Goal: Task Accomplishment & Management: Manage account settings

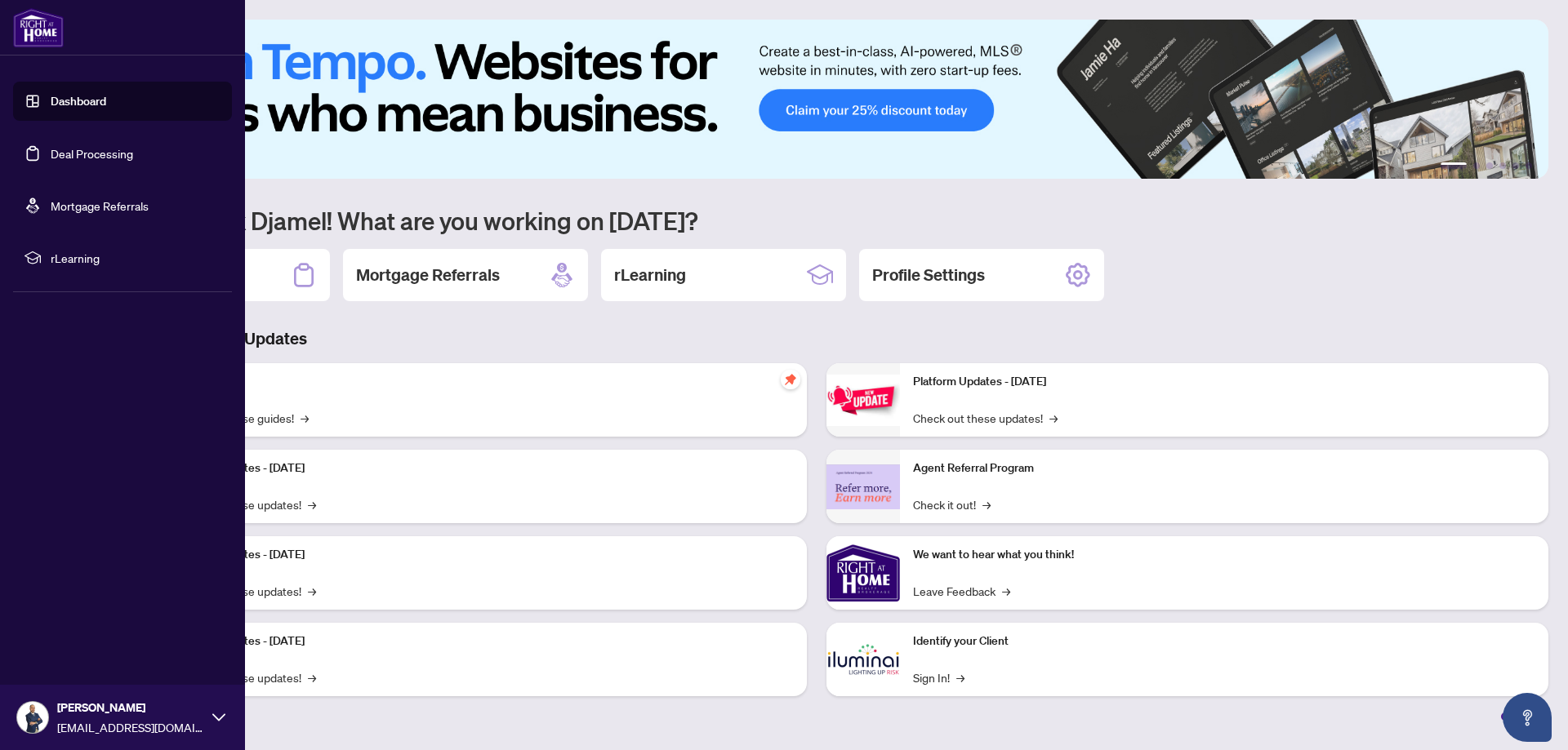
click at [94, 146] on link "Deal Processing" at bounding box center [92, 153] width 82 height 15
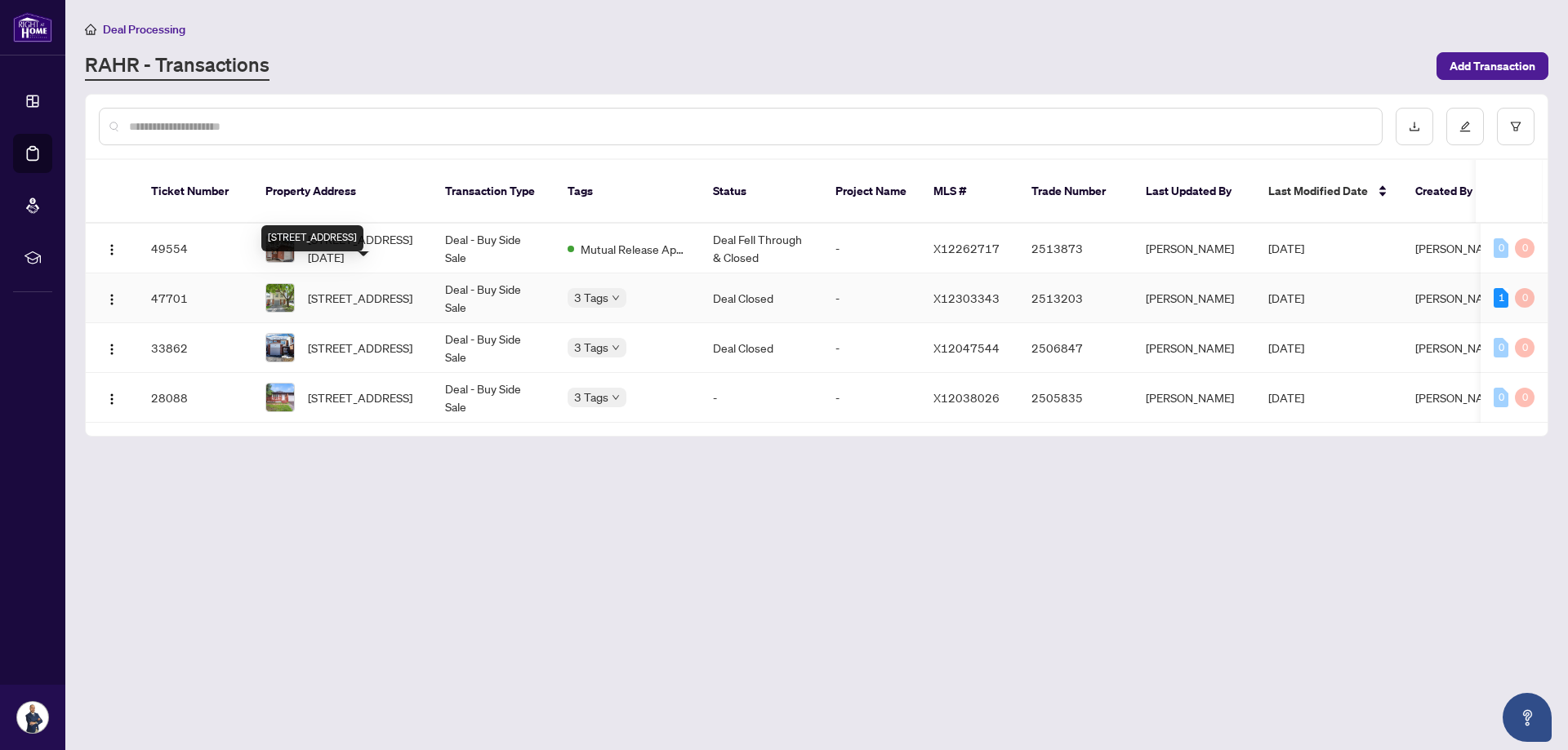
click at [361, 289] on span "[STREET_ADDRESS]" at bounding box center [360, 298] width 105 height 18
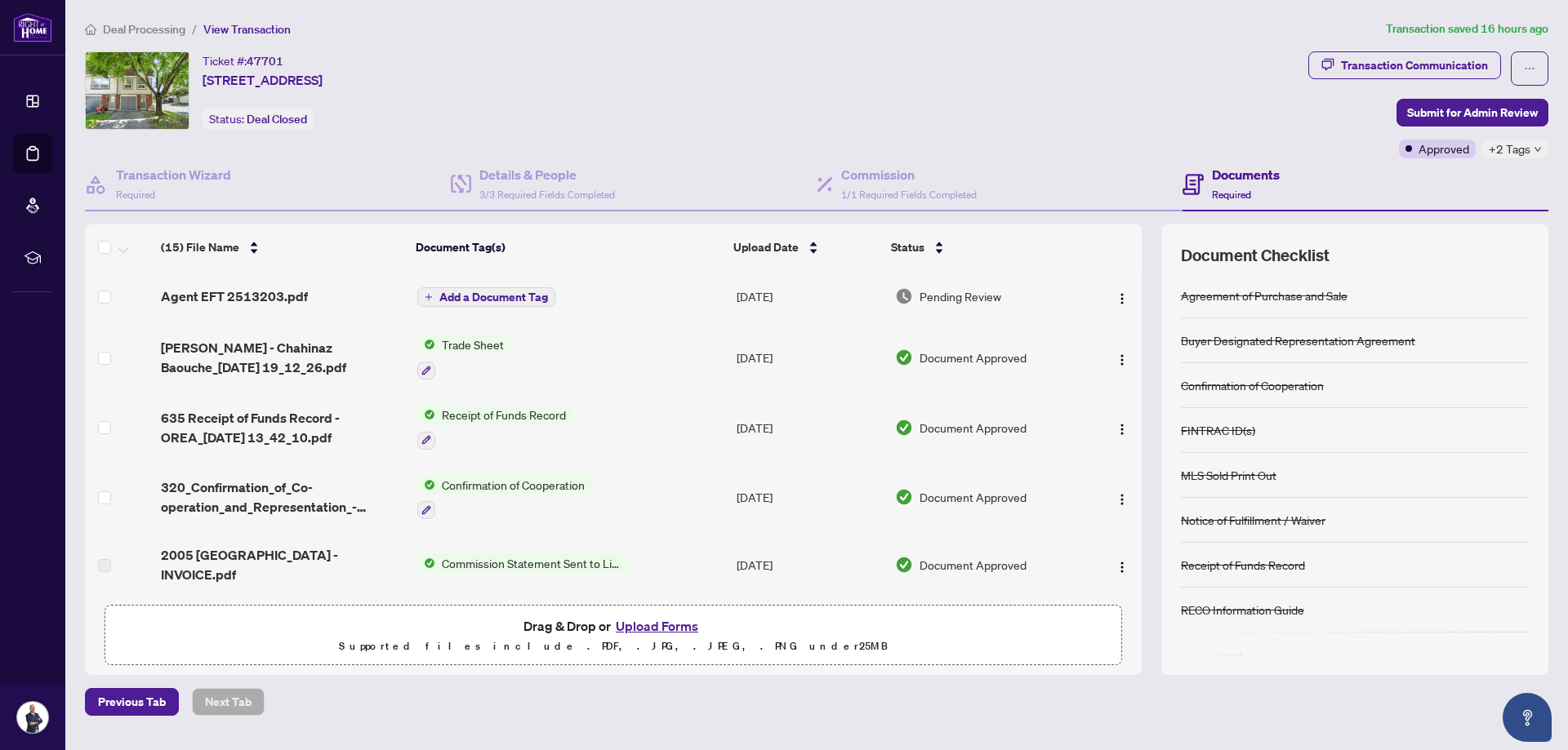
click at [963, 291] on span "Pending Review" at bounding box center [961, 296] width 81 height 18
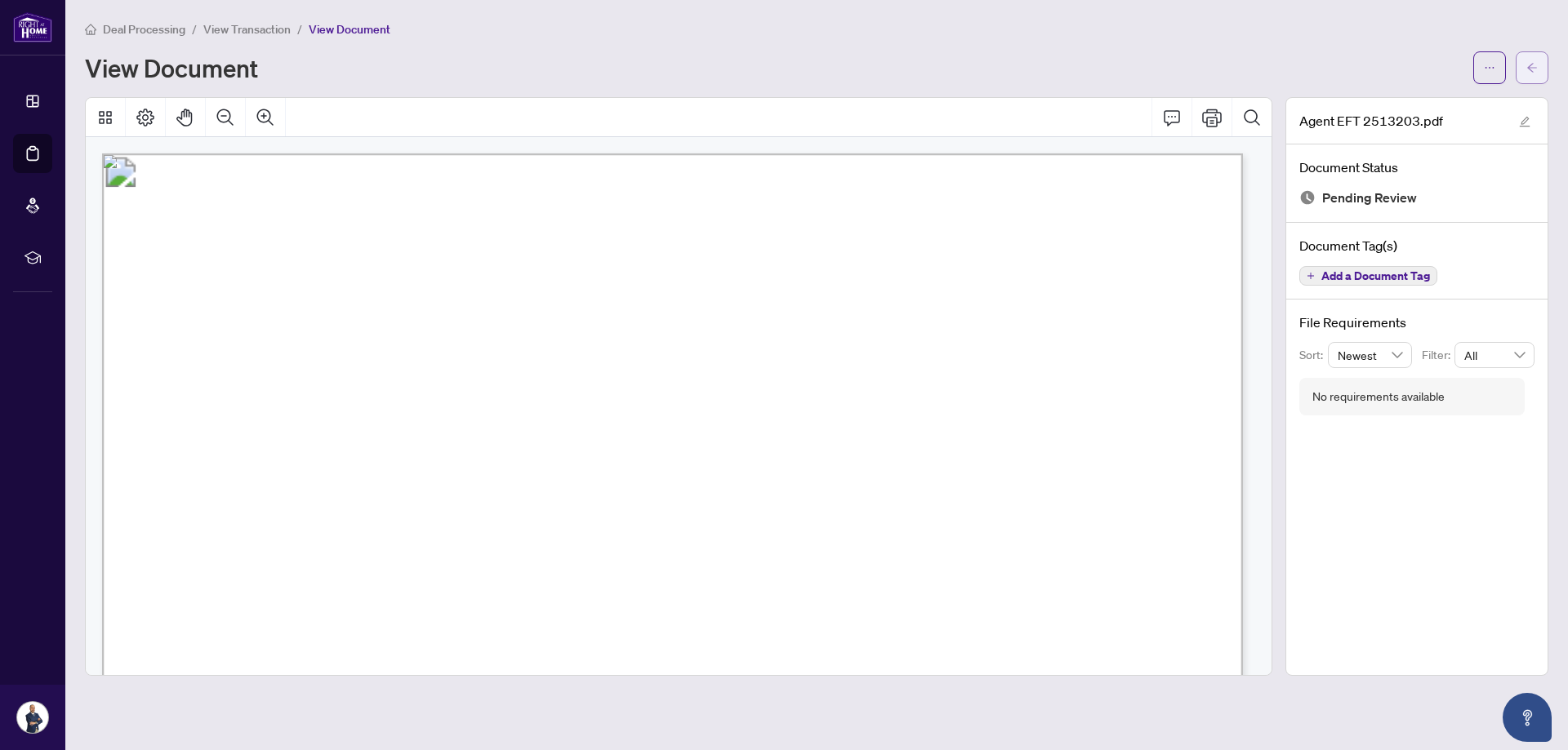
click at [1534, 74] on span "button" at bounding box center [1532, 67] width 11 height 26
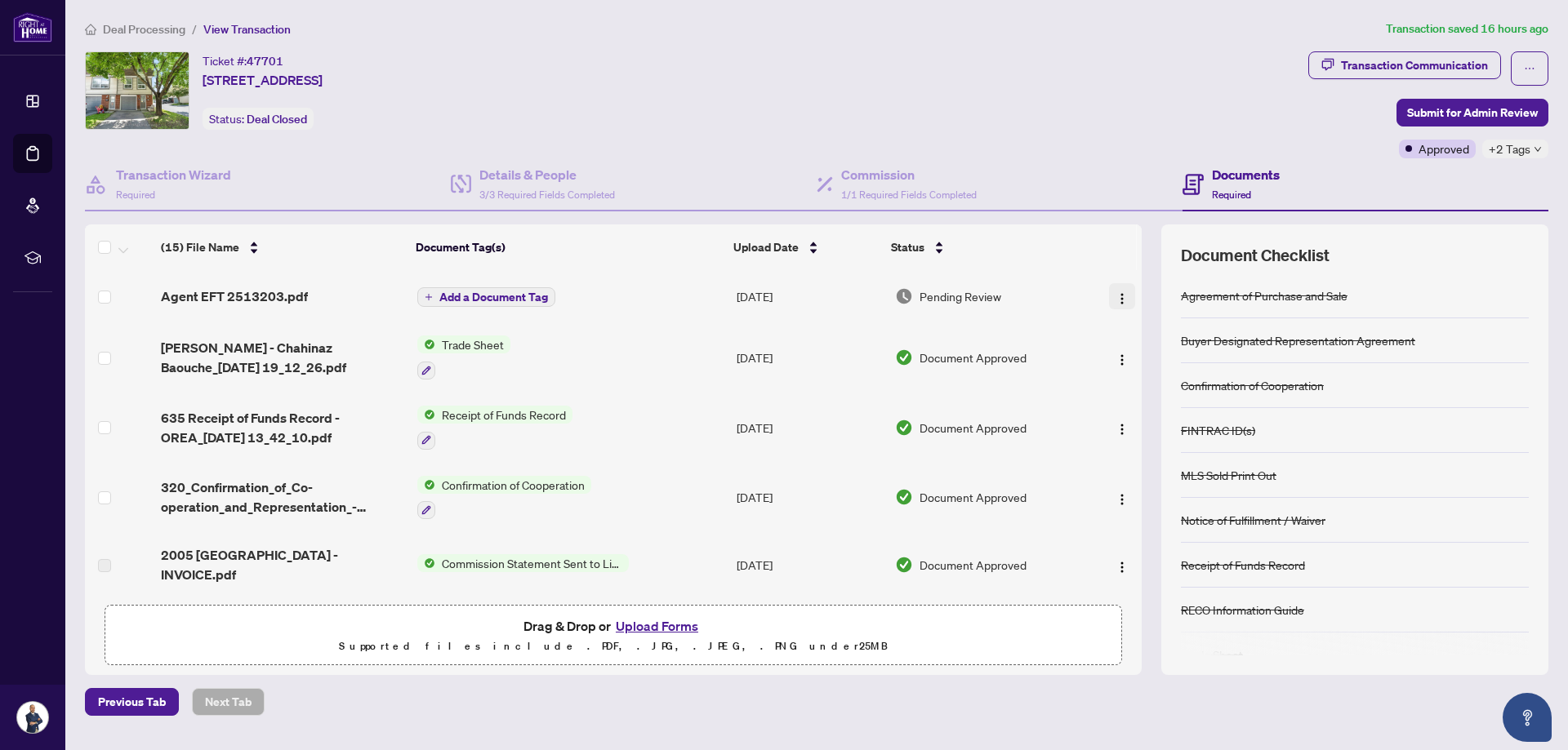
click at [1115, 295] on img "button" at bounding box center [1121, 298] width 13 height 13
click at [874, 87] on div "Ticket #: 47701 [STREET_ADDRESS] Status: Deal Closed" at bounding box center [693, 90] width 1217 height 79
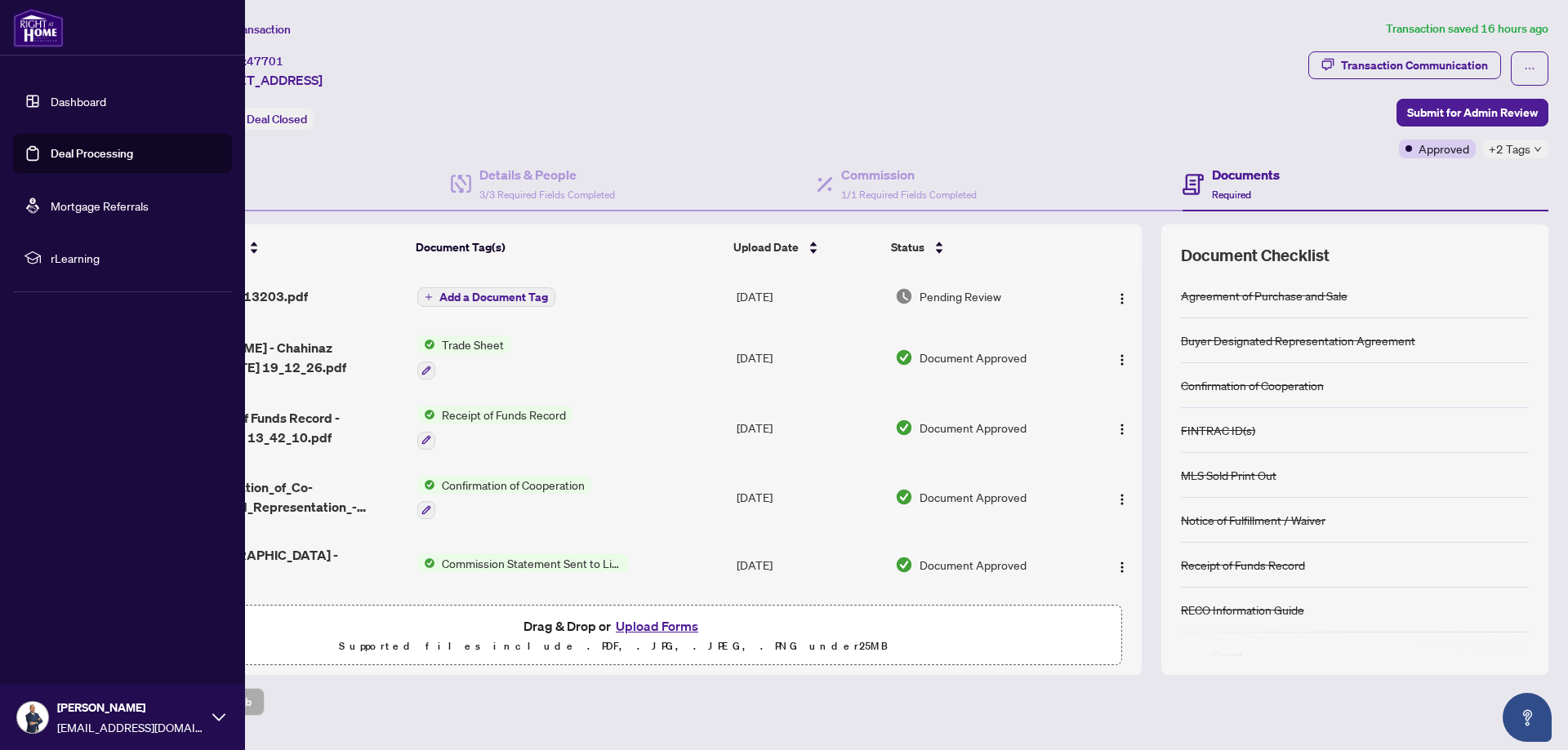
click at [81, 146] on link "Deal Processing" at bounding box center [92, 153] width 82 height 15
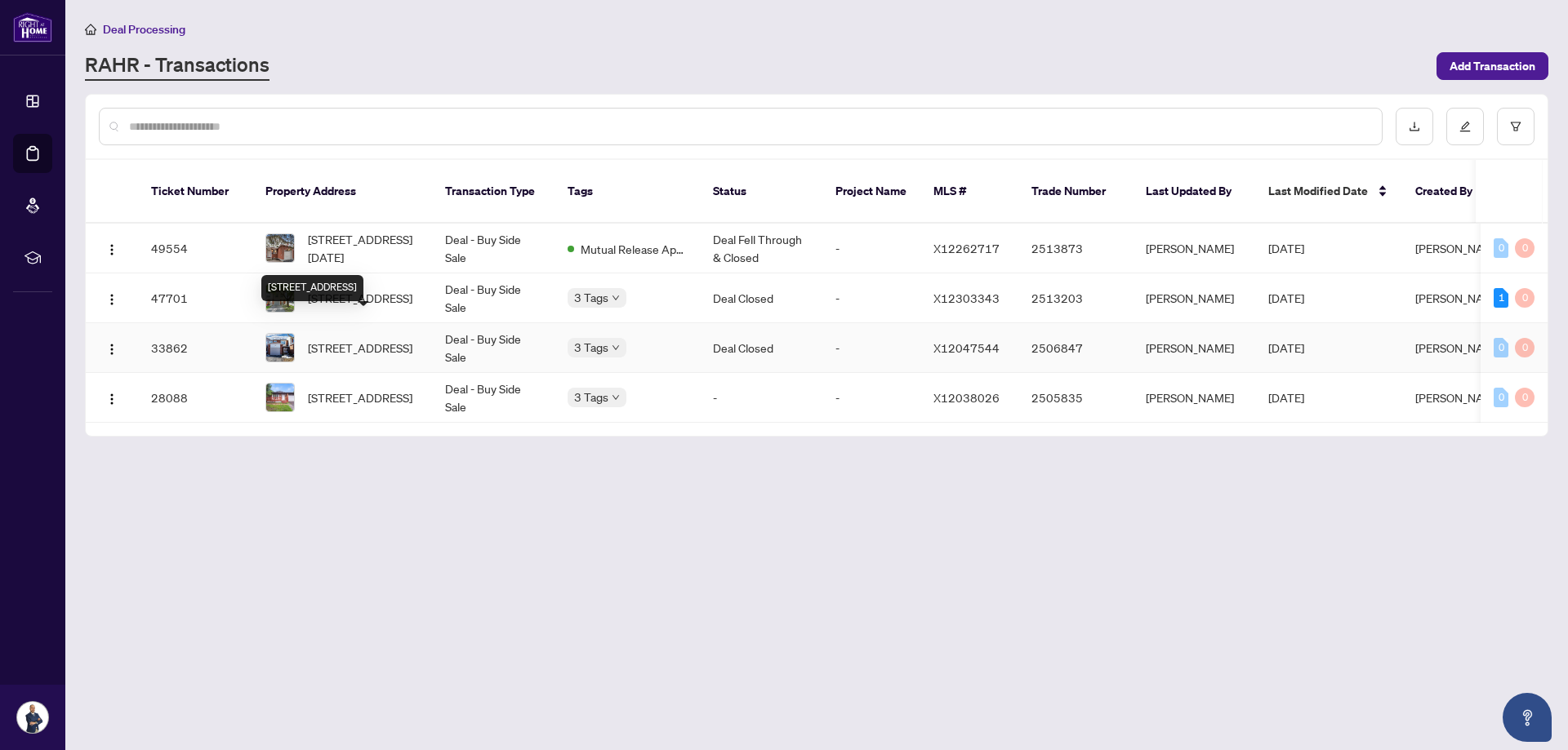
click at [336, 339] on span "[STREET_ADDRESS]" at bounding box center [360, 348] width 105 height 18
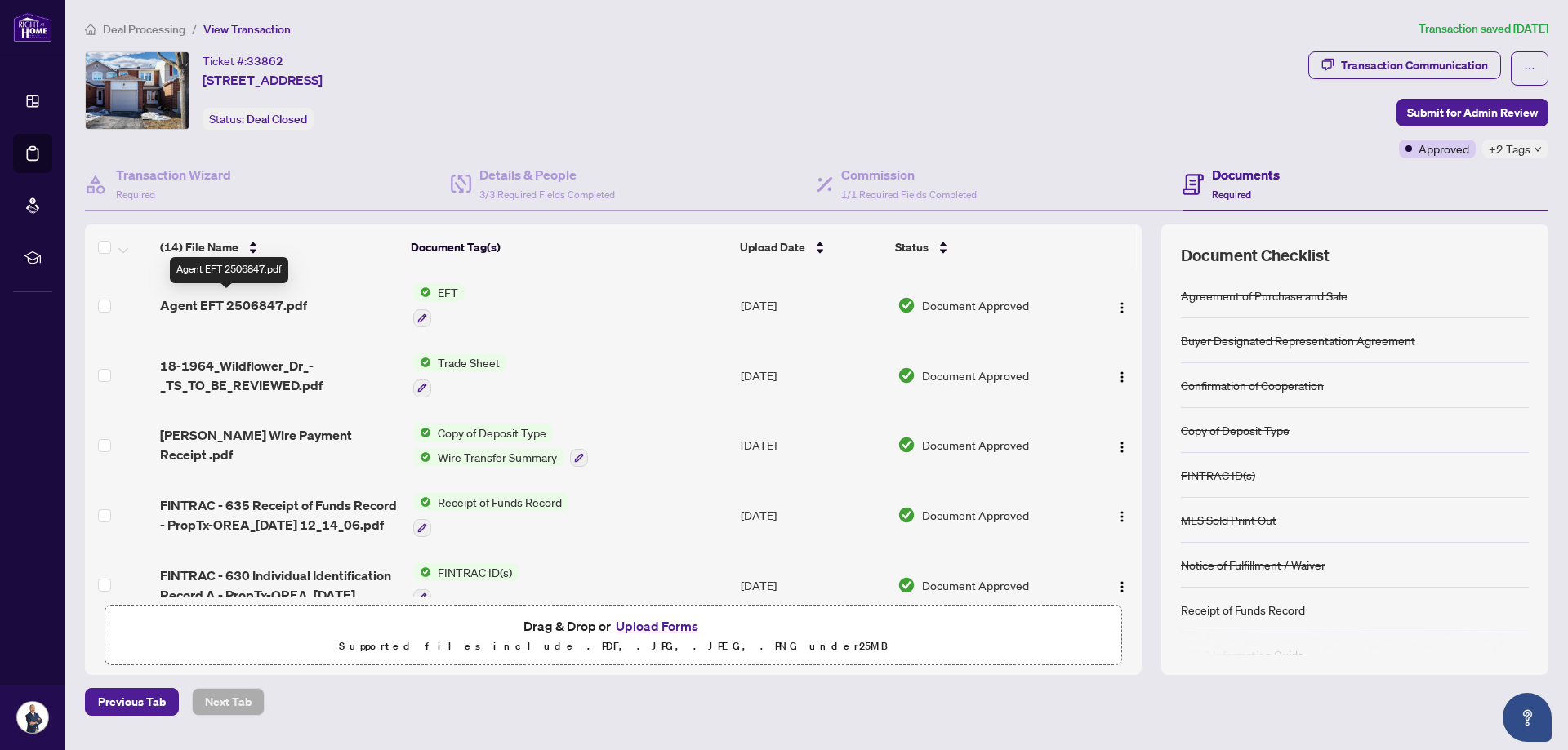
click at [254, 299] on span "Agent EFT 2506847.pdf" at bounding box center [234, 305] width 147 height 20
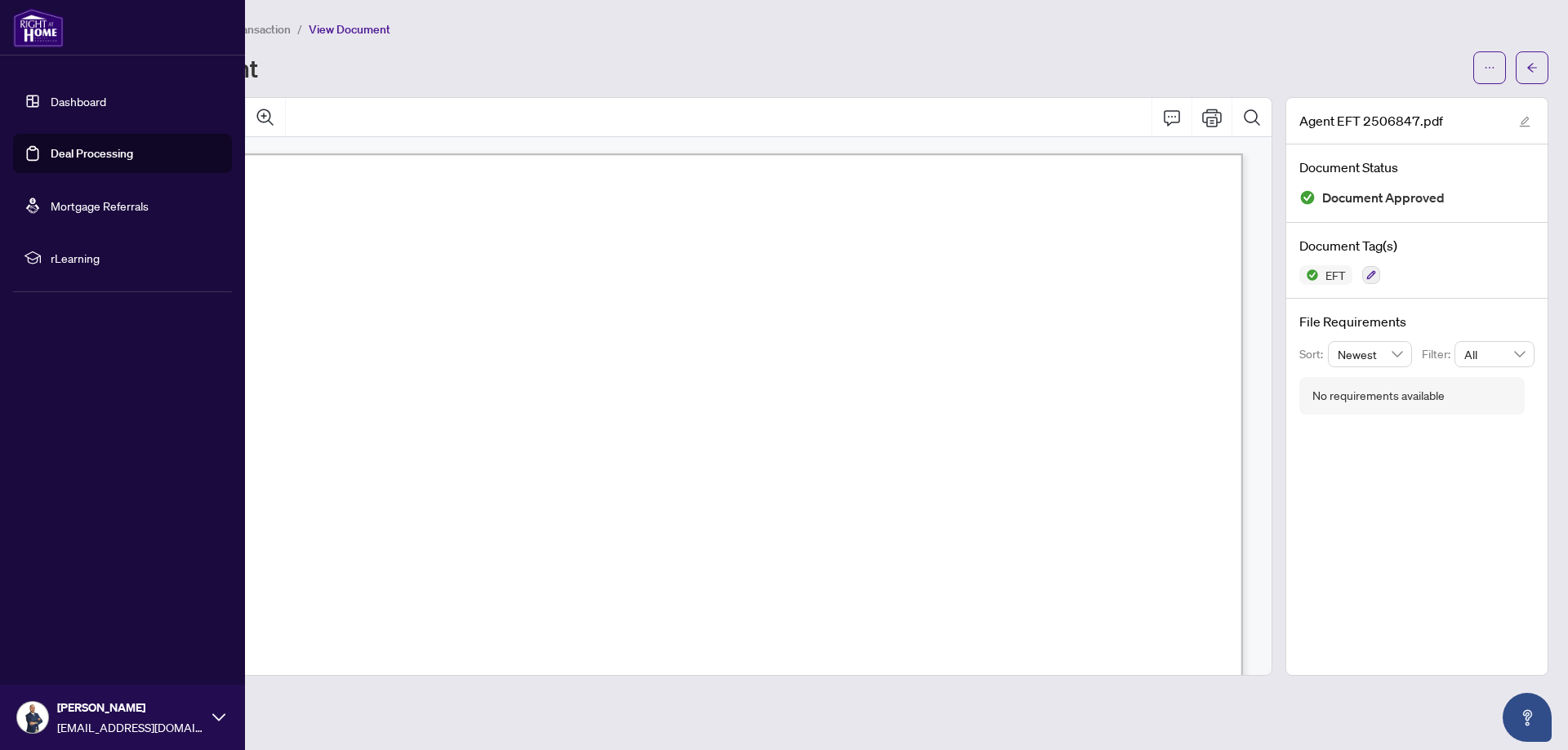
click at [61, 156] on link "Deal Processing" at bounding box center [92, 153] width 82 height 15
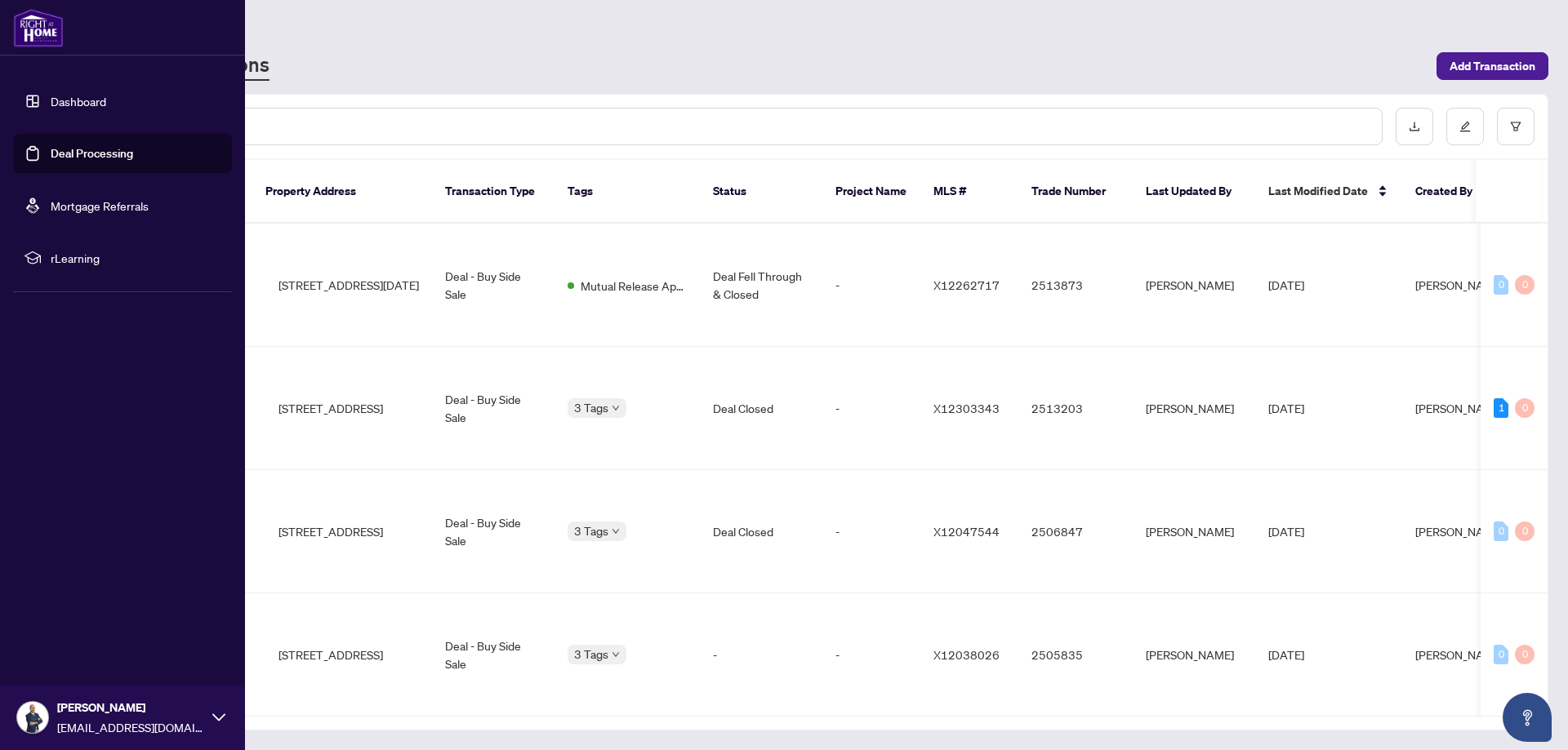
click at [66, 102] on link "Dashboard" at bounding box center [79, 101] width 55 height 15
